Goal: Use online tool/utility

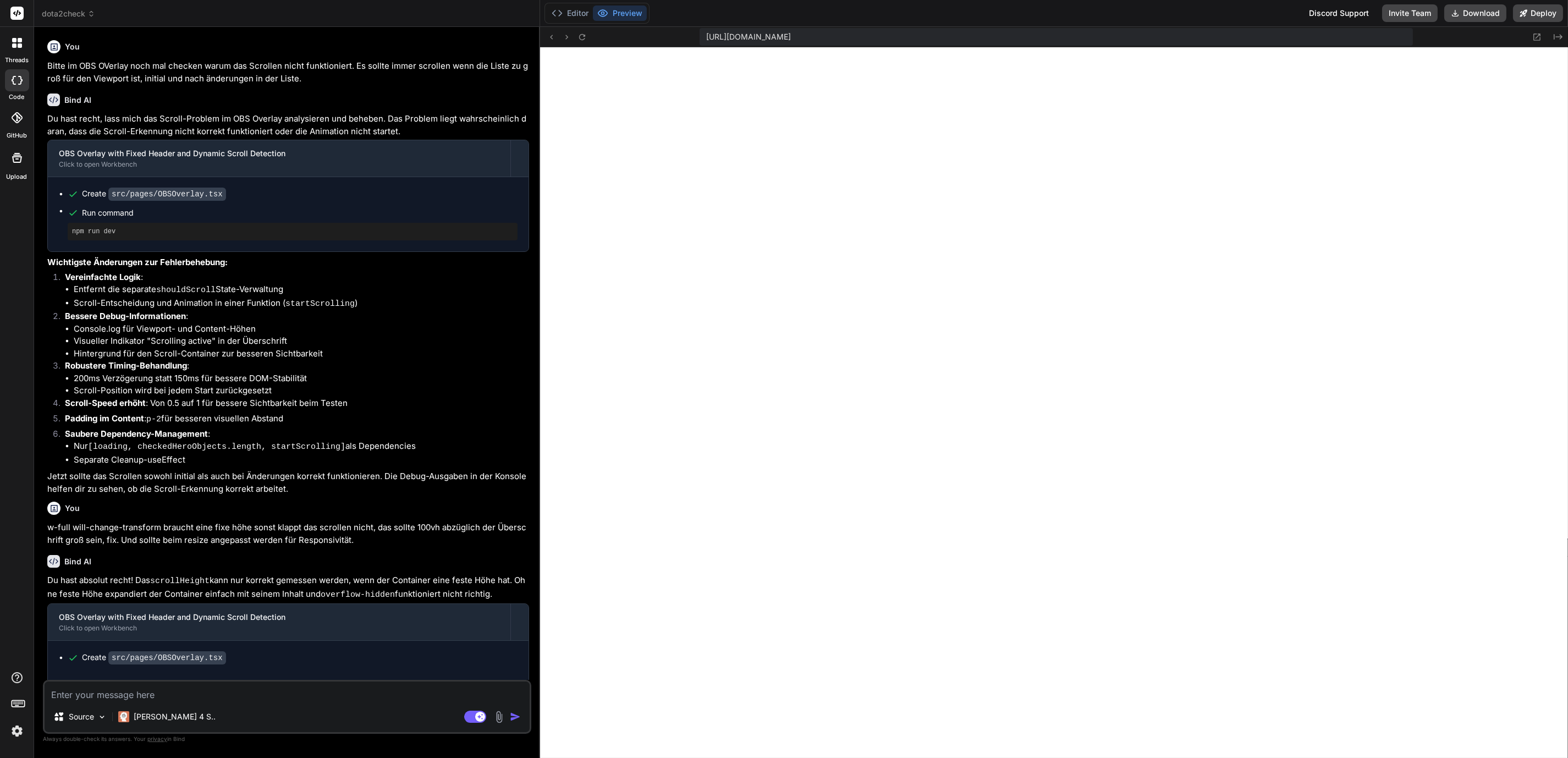
scroll to position [220, 0]
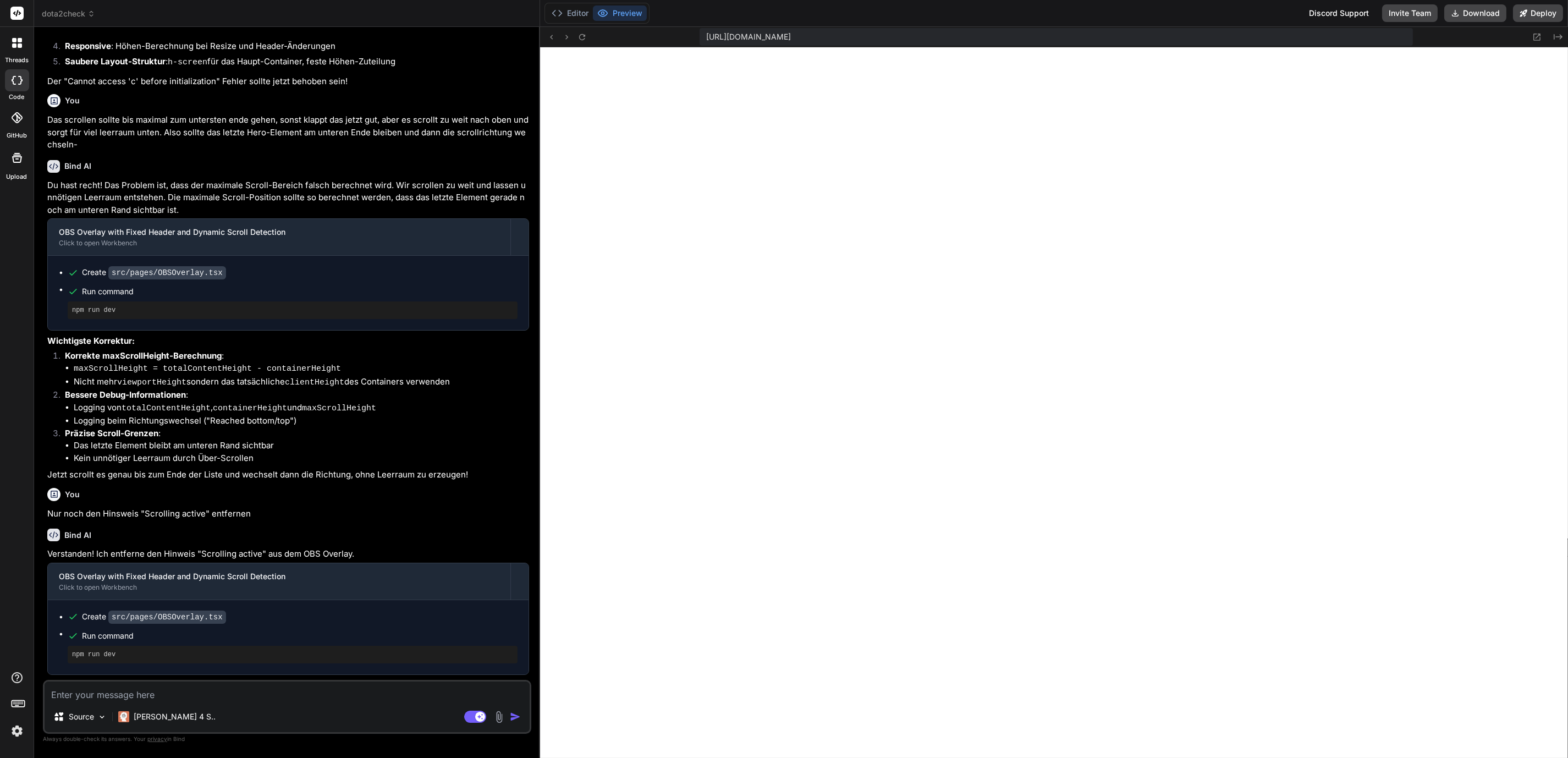
type textarea "x"
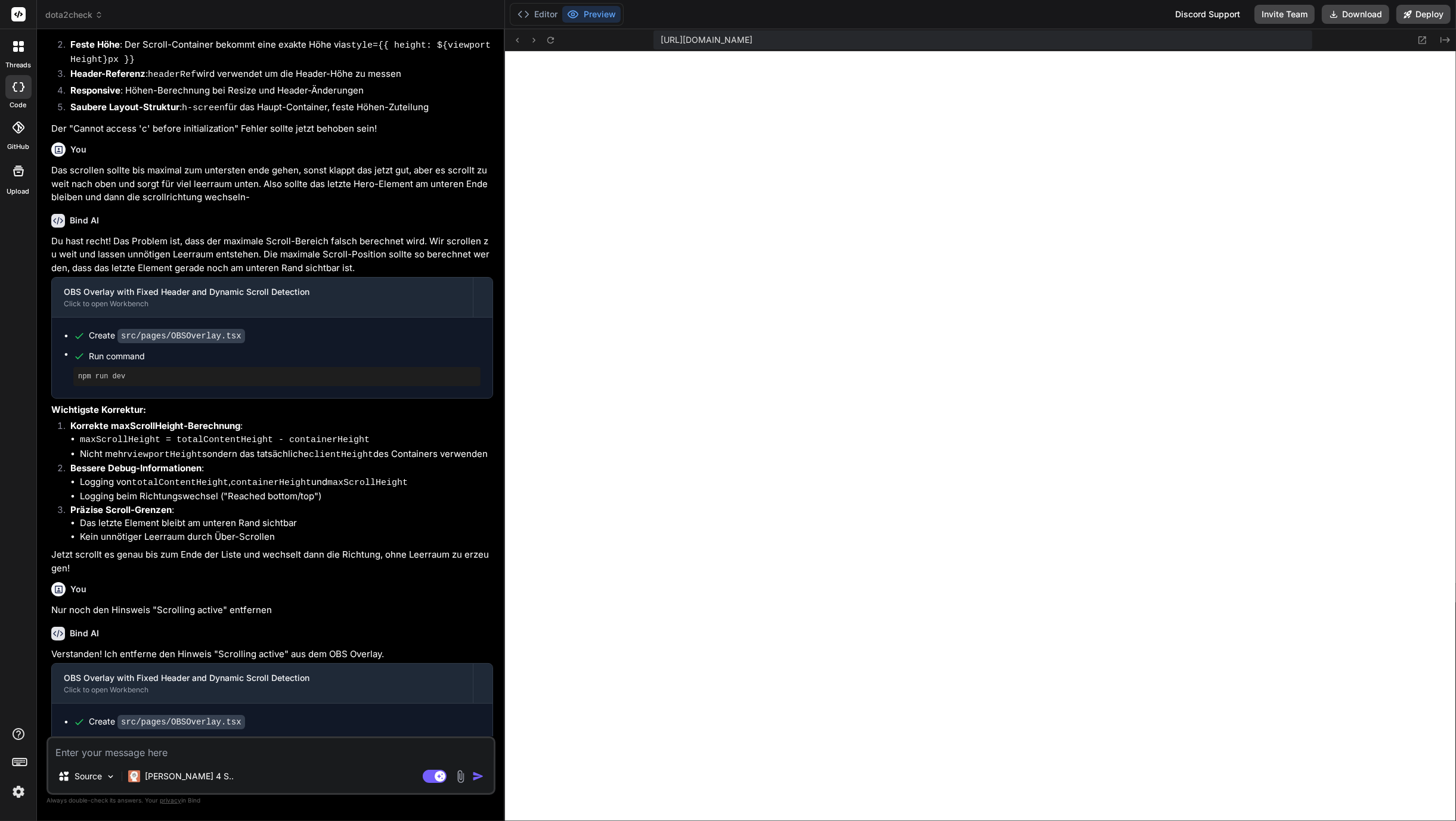
scroll to position [1062, 0]
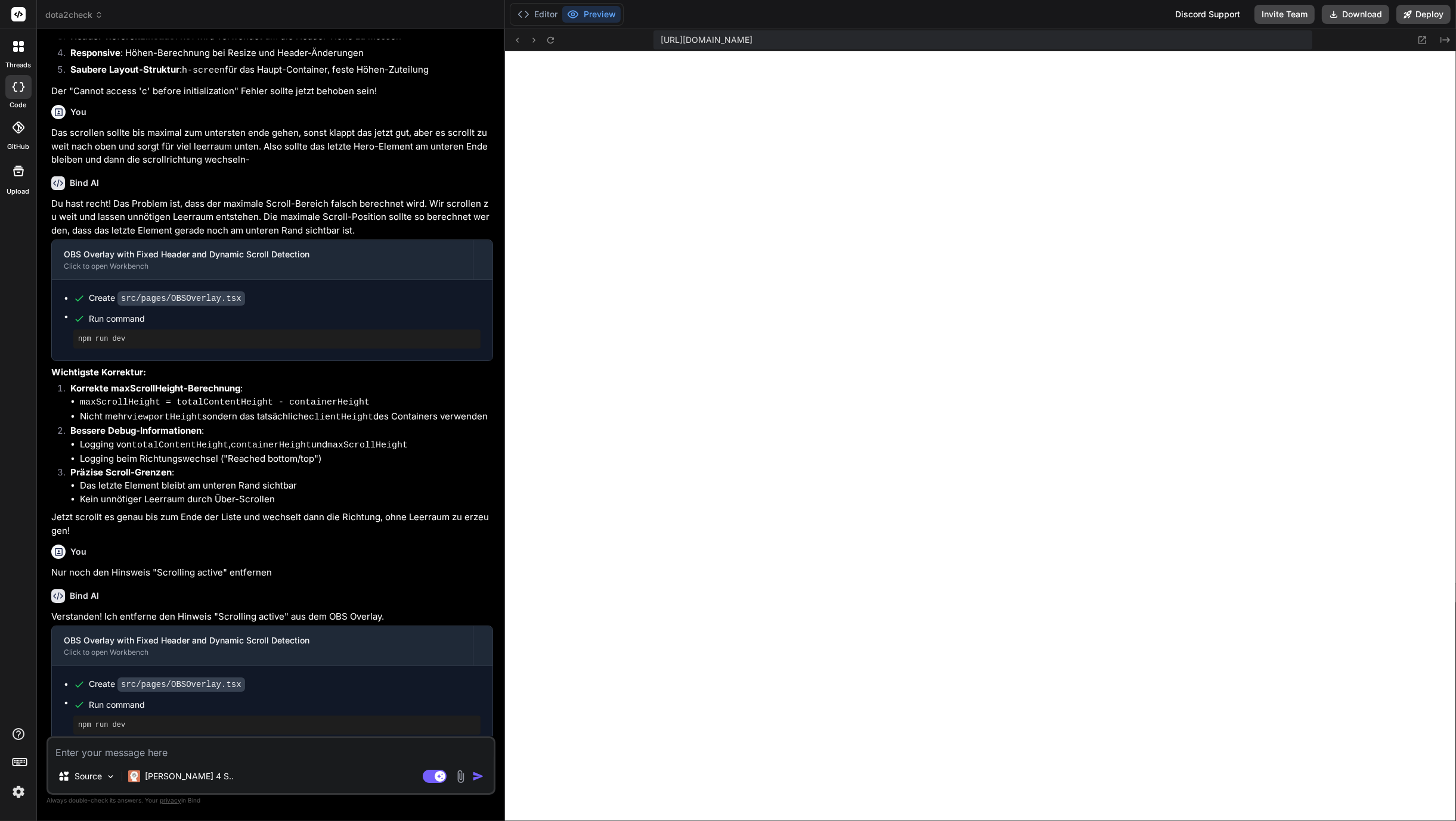
click at [10, 5] on div at bounding box center [18, 15] width 36 height 29
click at [87, 3] on header "dota2check Created with Pixso." at bounding box center [271, 15] width 468 height 29
click at [83, 7] on header "dota2check Created with Pixso." at bounding box center [271, 15] width 468 height 29
click at [534, 6] on button "Editor" at bounding box center [538, 14] width 50 height 16
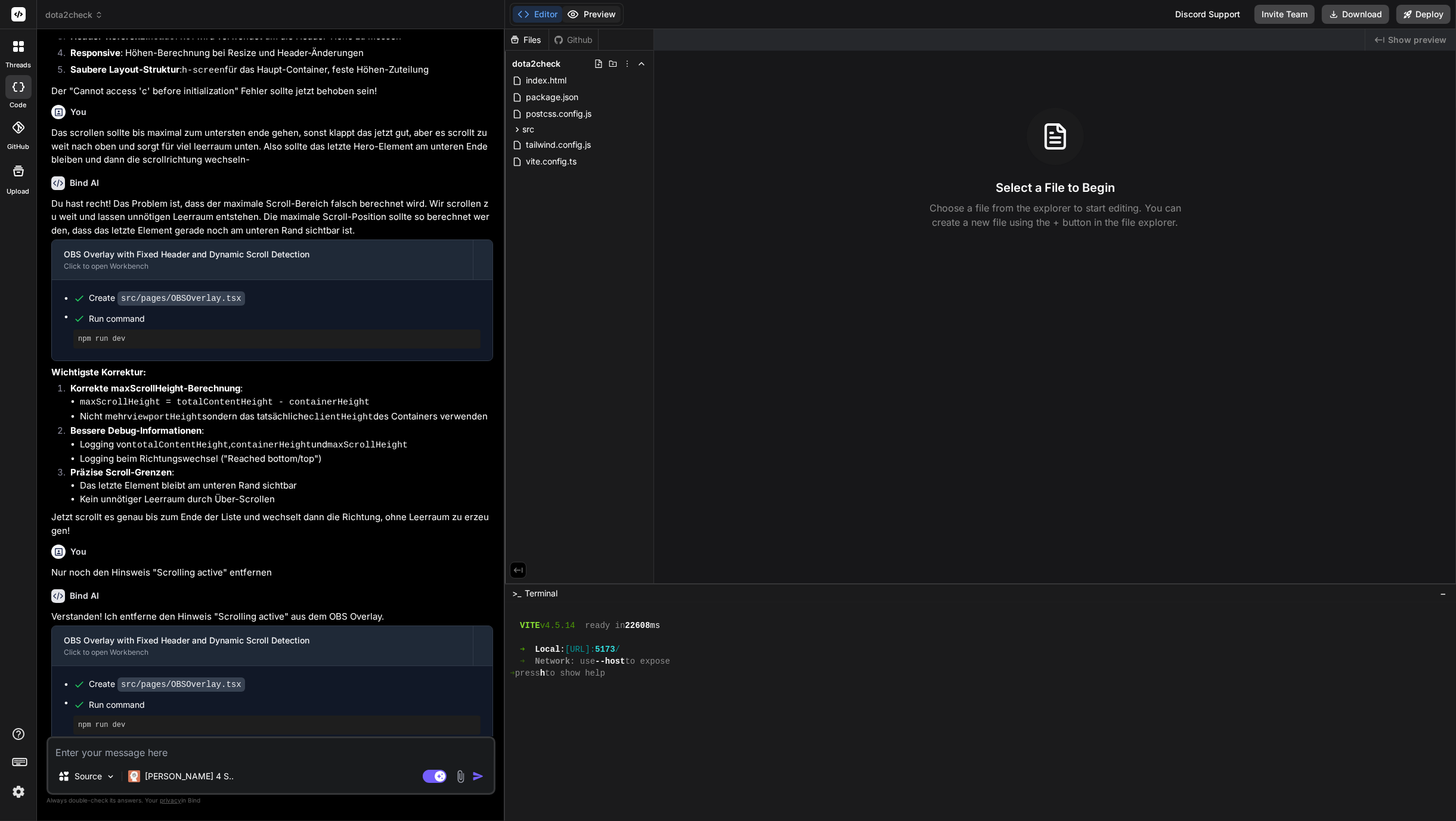
click at [582, 15] on button "Preview" at bounding box center [591, 14] width 58 height 16
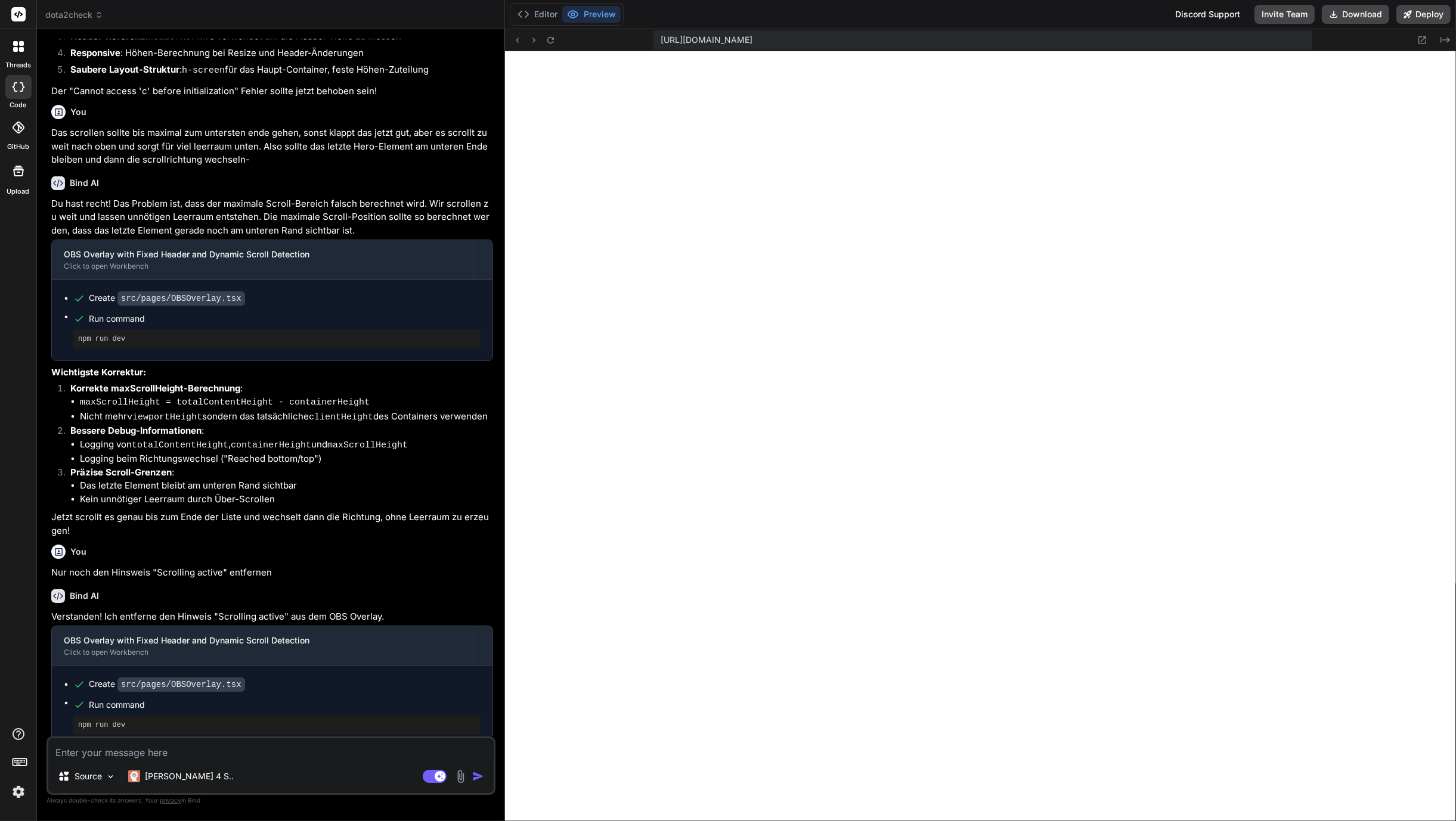
drag, startPoint x: 550, startPoint y: 5, endPoint x: 563, endPoint y: 18, distance: 18.4
click at [550, 4] on div "Editor Preview" at bounding box center [566, 14] width 114 height 22
click at [538, 9] on button "Editor" at bounding box center [538, 14] width 50 height 16
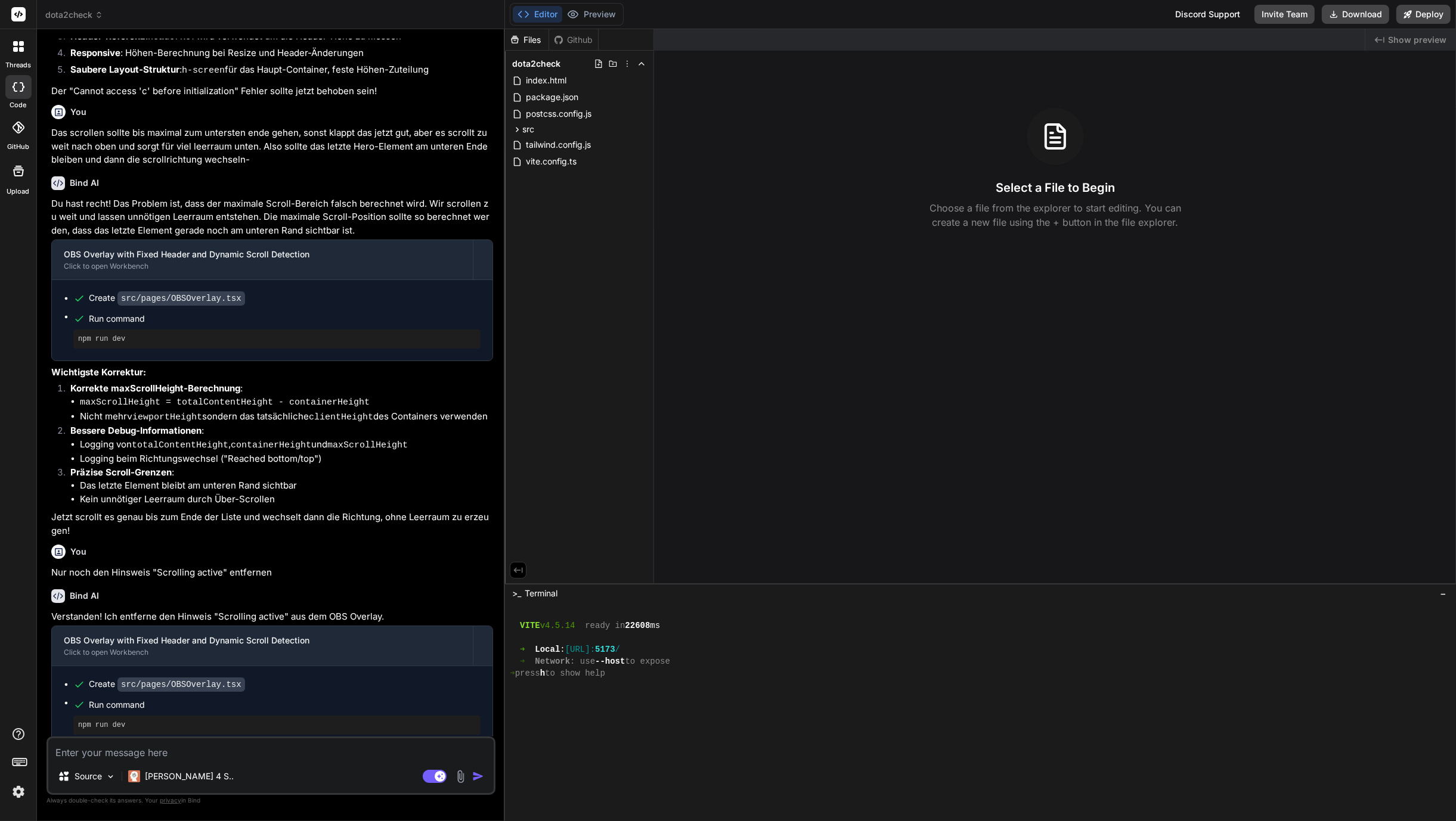
click at [574, 36] on div "Github" at bounding box center [573, 40] width 49 height 12
